Goal: Communication & Community: Answer question/provide support

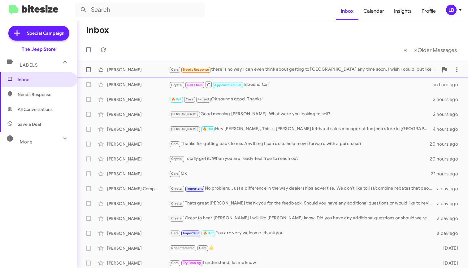
click at [142, 68] on div "[PERSON_NAME]" at bounding box center [138, 70] width 62 height 6
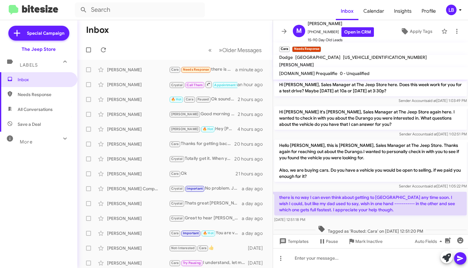
scroll to position [70, 0]
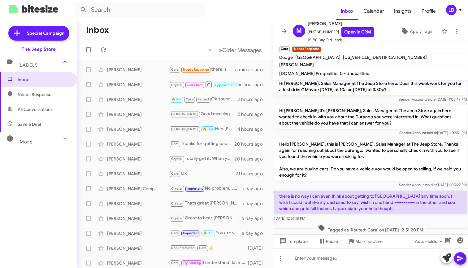
click at [333, 170] on p "Hello [PERSON_NAME], this is [PERSON_NAME], Sales Manager at The Jeep Store. Th…" at bounding box center [370, 159] width 193 height 42
click at [195, 34] on mat-toolbar-row "Inbox" at bounding box center [174, 30] width 195 height 20
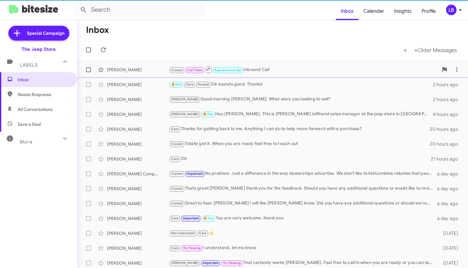
click at [140, 68] on div "[PERSON_NAME]" at bounding box center [138, 70] width 62 height 6
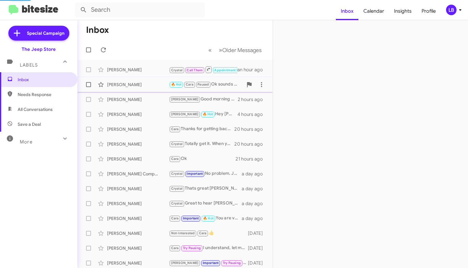
click at [140, 83] on div "[PERSON_NAME]" at bounding box center [138, 84] width 62 height 6
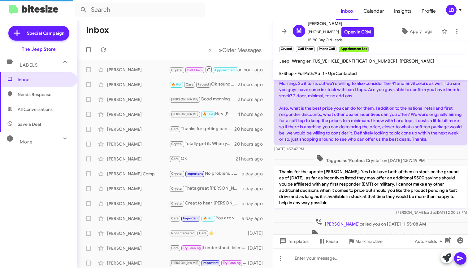
scroll to position [157, 0]
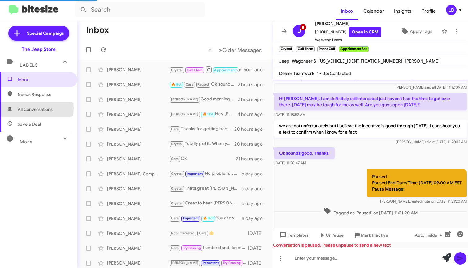
click at [28, 108] on span "All Conversations" at bounding box center [35, 109] width 35 height 6
type input "in:all-conversations"
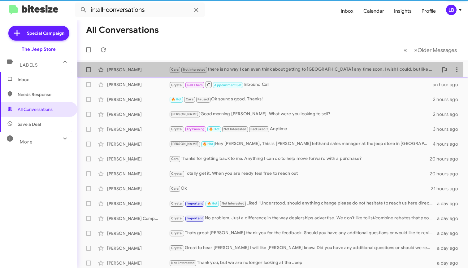
click at [147, 70] on div "[PERSON_NAME]" at bounding box center [138, 70] width 62 height 6
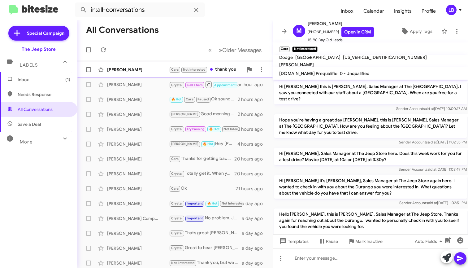
click at [133, 71] on div "[PERSON_NAME]" at bounding box center [138, 70] width 62 height 6
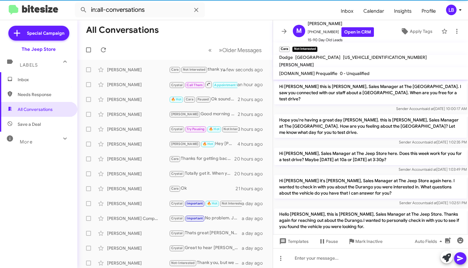
scroll to position [162, 0]
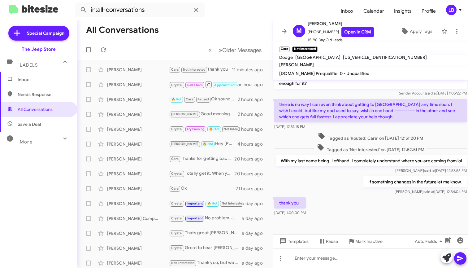
click at [323, 6] on form "in:all-conversations" at bounding box center [205, 9] width 261 height 15
click at [401, 116] on p "there is no way I can even think about getting to [GEOGRAPHIC_DATA] any time so…" at bounding box center [370, 111] width 193 height 24
click at [395, 112] on p "there is no way I can even think about getting to [GEOGRAPHIC_DATA] any time so…" at bounding box center [370, 111] width 193 height 24
